Goal: Task Accomplishment & Management: Use online tool/utility

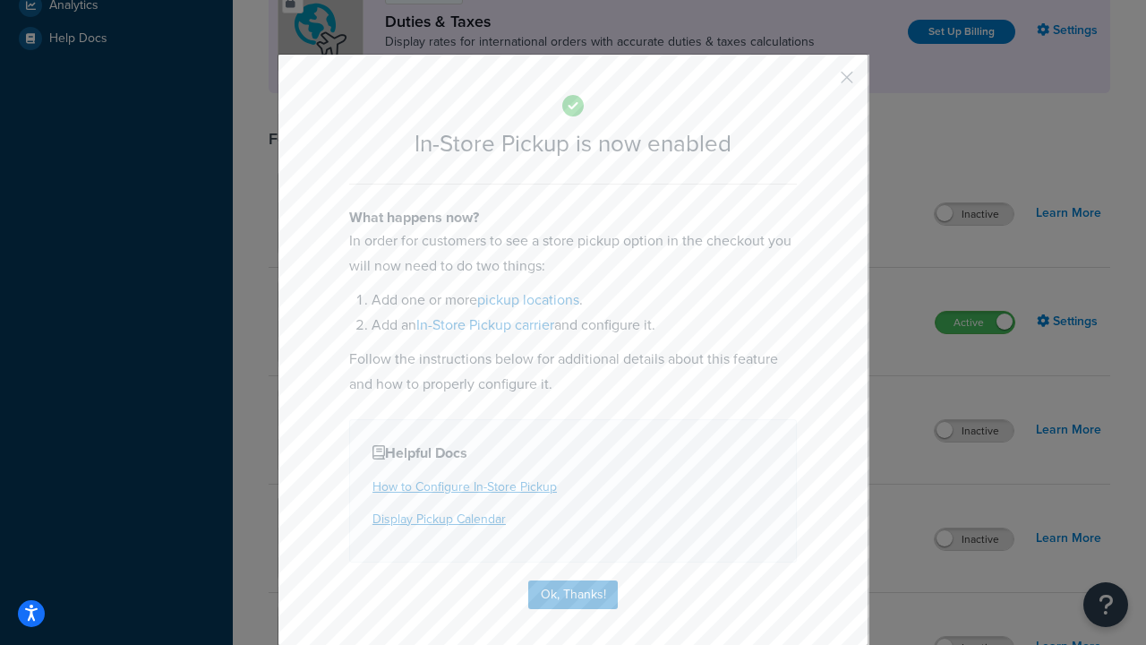
scroll to position [614, 0]
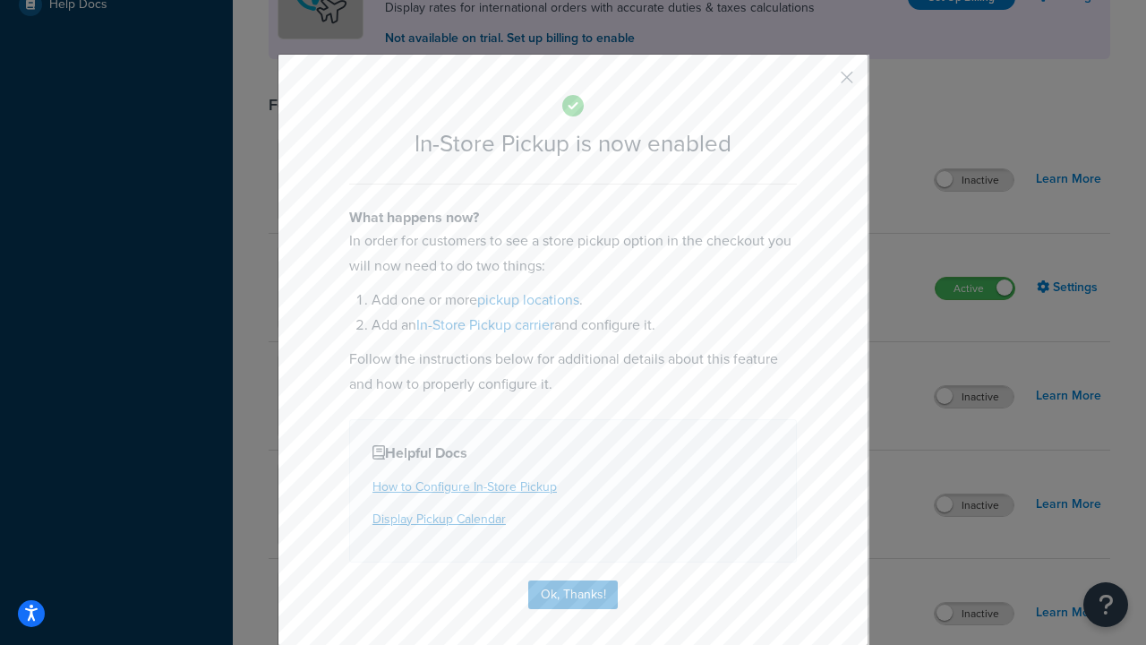
click at [820, 82] on button "button" at bounding box center [821, 84] width 4 height 4
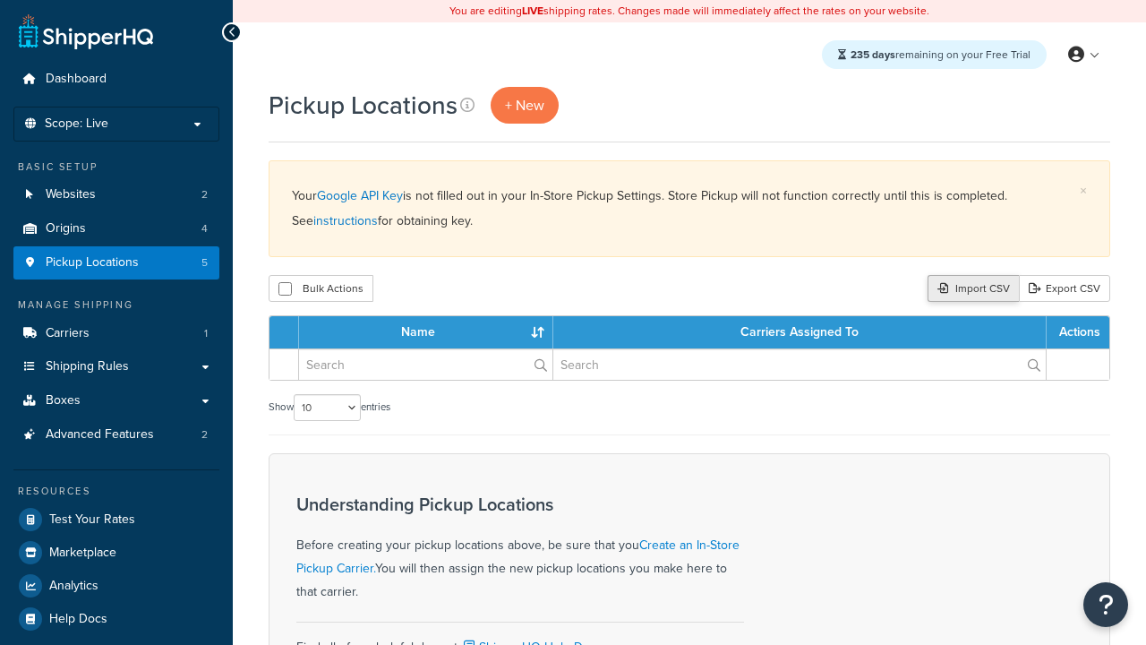
click at [971, 289] on div "Import CSV" at bounding box center [973, 288] width 91 height 27
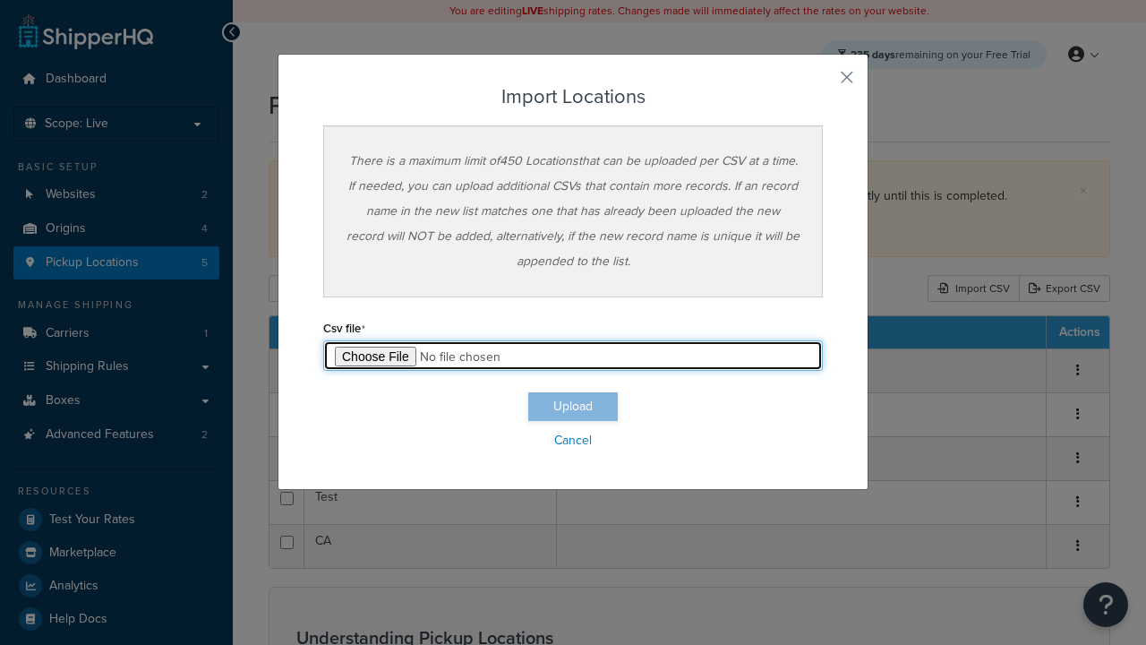
click at [573, 356] on input "file" at bounding box center [573, 355] width 500 height 30
type input "C:\fakepath\importLocationsFailure.csv"
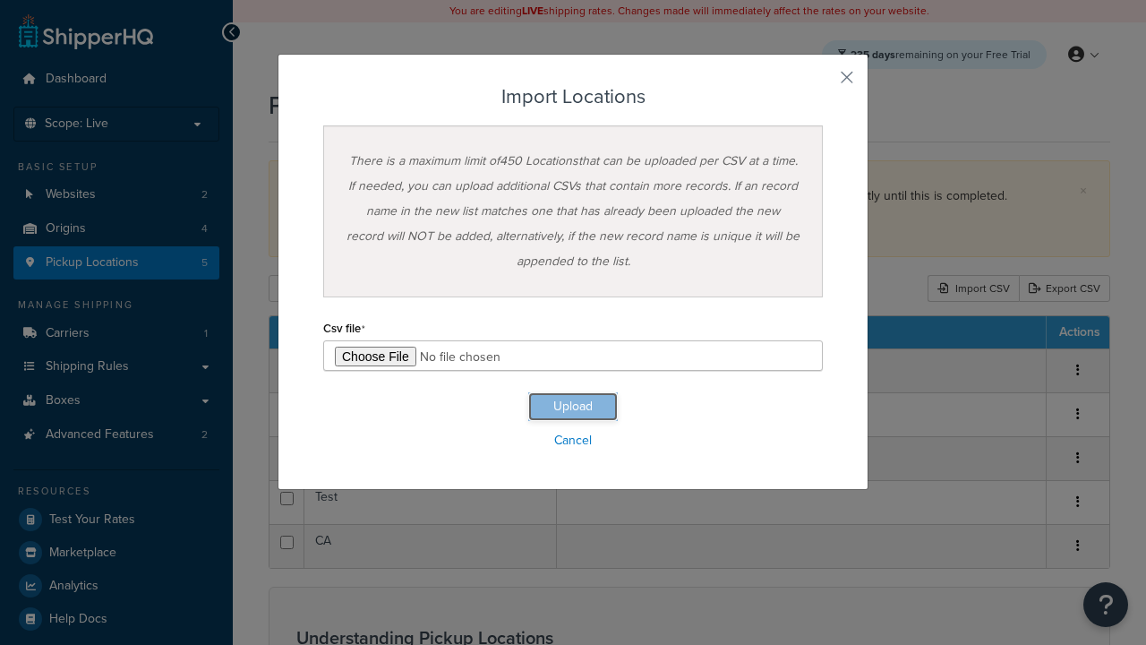
click at [573, 407] on button "Upload" at bounding box center [573, 406] width 90 height 29
